Goal: Task Accomplishment & Management: Manage account settings

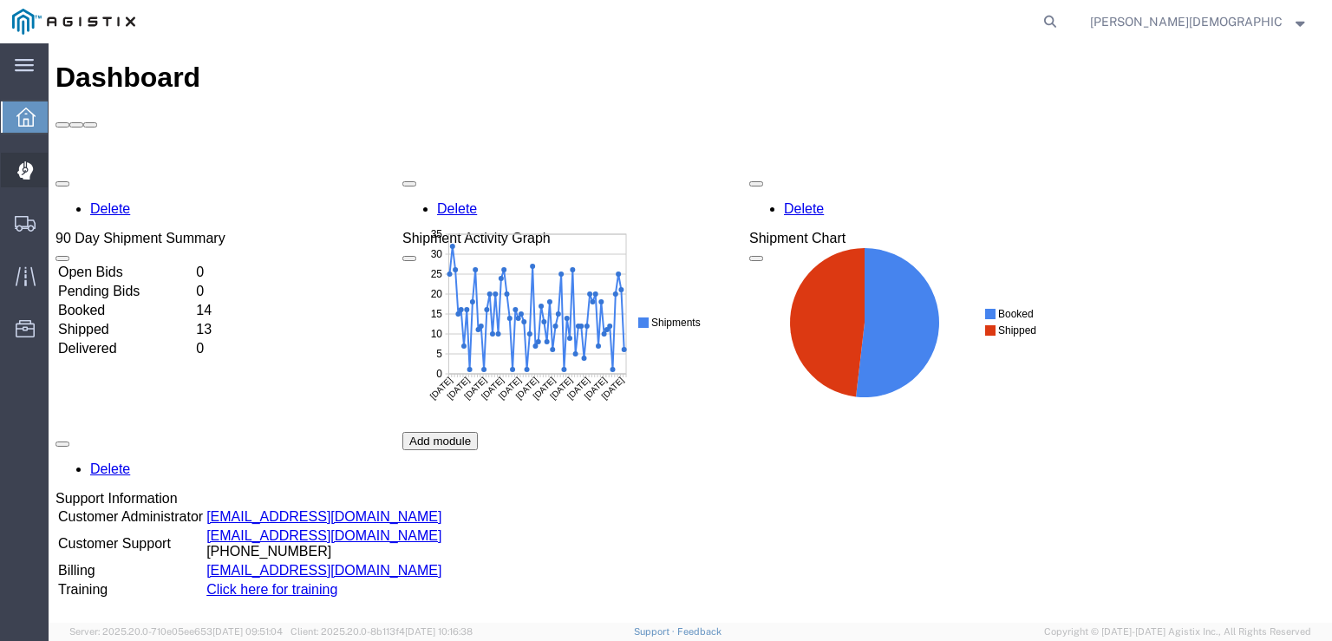
click at [24, 166] on icon at bounding box center [24, 164] width 1 height 6
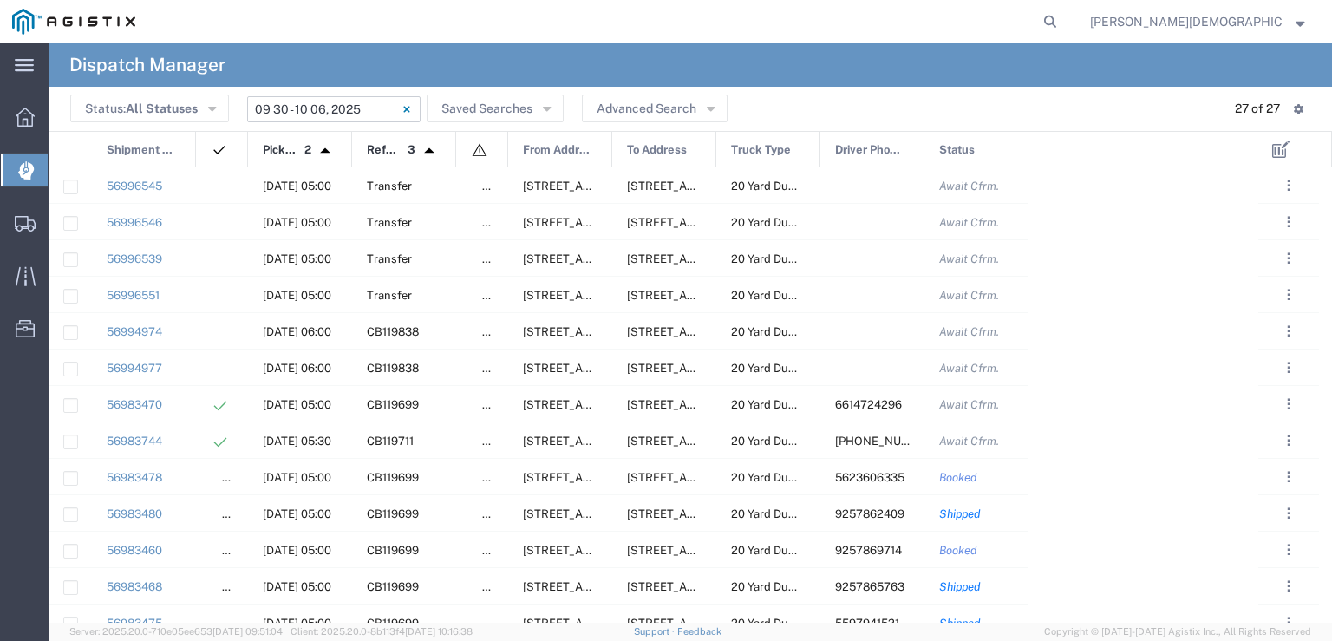
click at [319, 110] on input "[DATE] - [DATE]" at bounding box center [333, 109] width 173 height 26
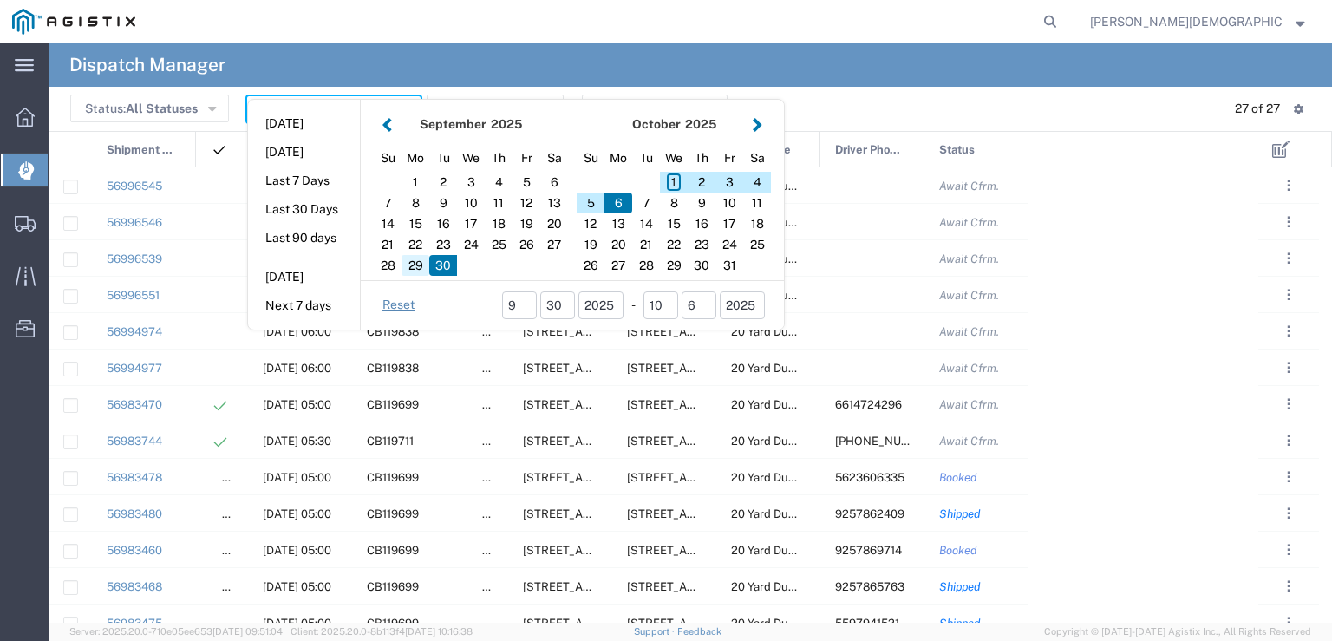
click at [408, 258] on div "29" at bounding box center [416, 265] width 28 height 21
click at [413, 270] on div "29" at bounding box center [416, 265] width 28 height 21
type input "[DATE]"
type input "[DATE] - [DATE]"
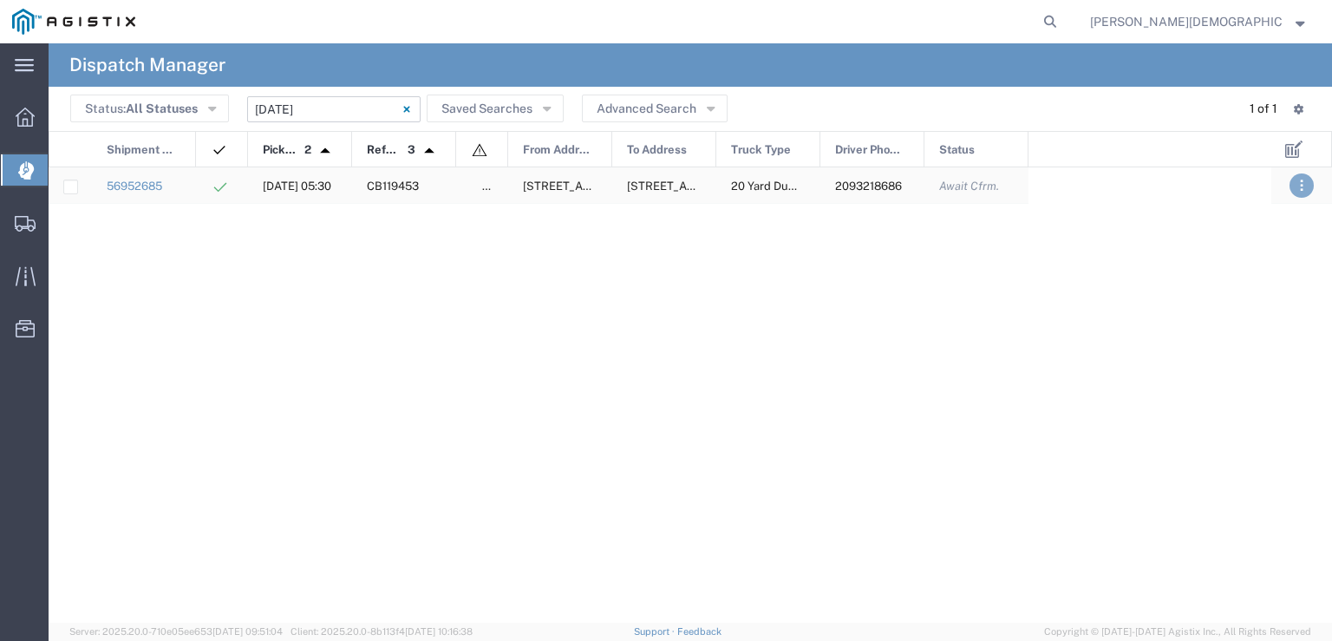
click at [1307, 180] on button ". . ." at bounding box center [1302, 185] width 24 height 24
click at [1266, 235] on link "Decline" at bounding box center [1259, 237] width 58 height 14
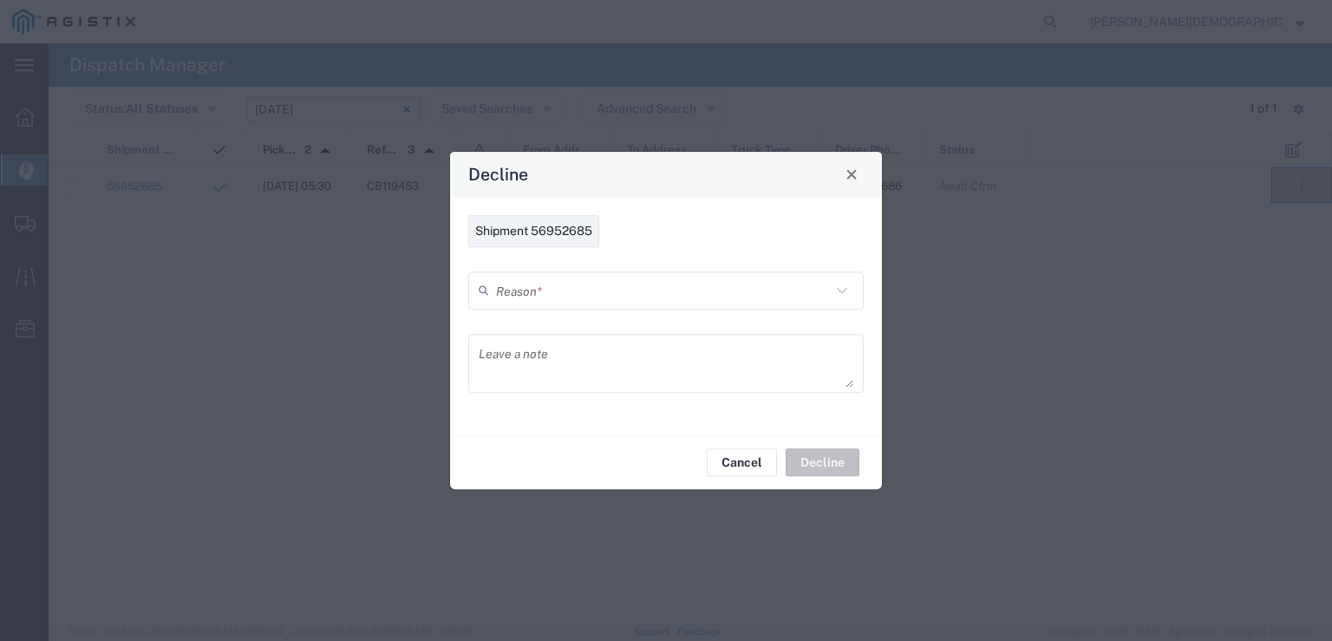
click at [612, 296] on input "text" at bounding box center [663, 290] width 335 height 30
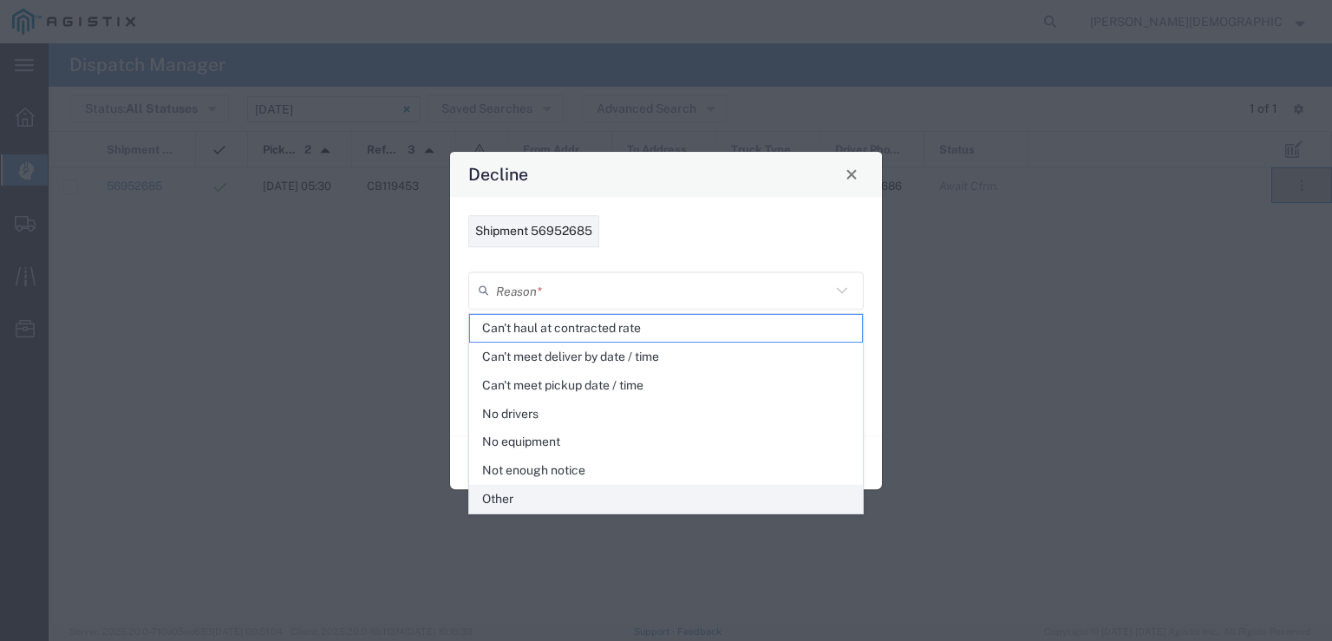
click at [503, 506] on span "Other" at bounding box center [666, 499] width 392 height 27
type input "Other"
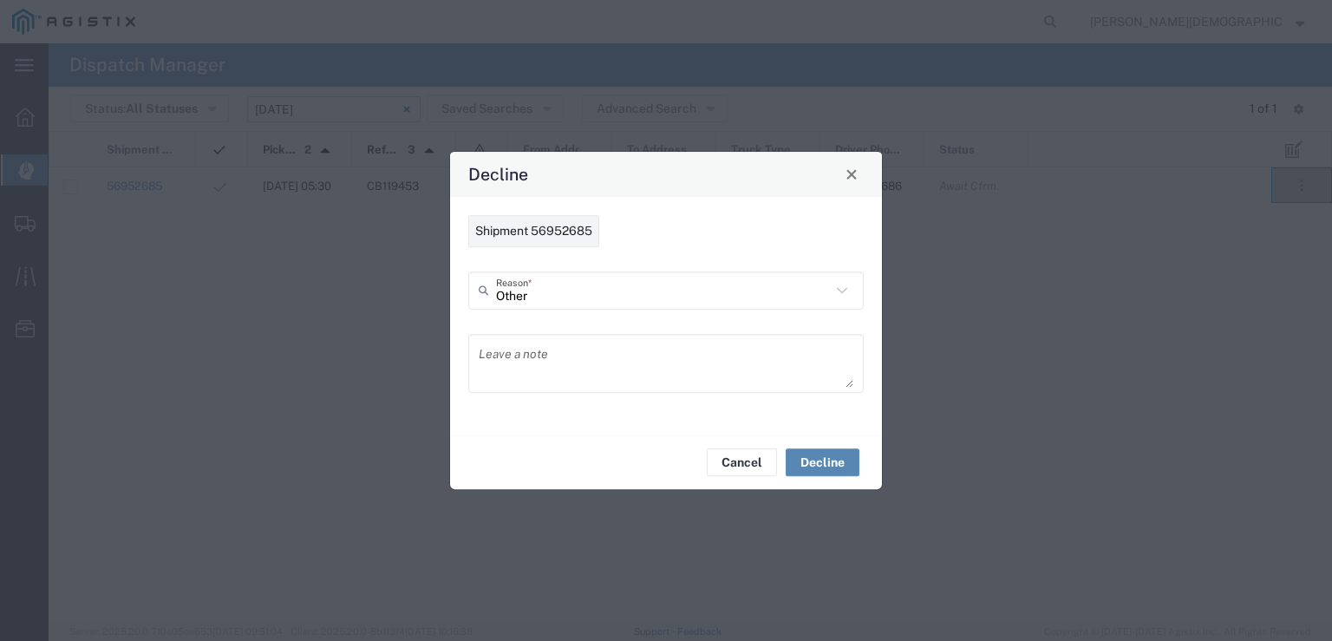
click at [826, 458] on button "Decline" at bounding box center [823, 462] width 74 height 28
